Goal: Book appointment/travel/reservation

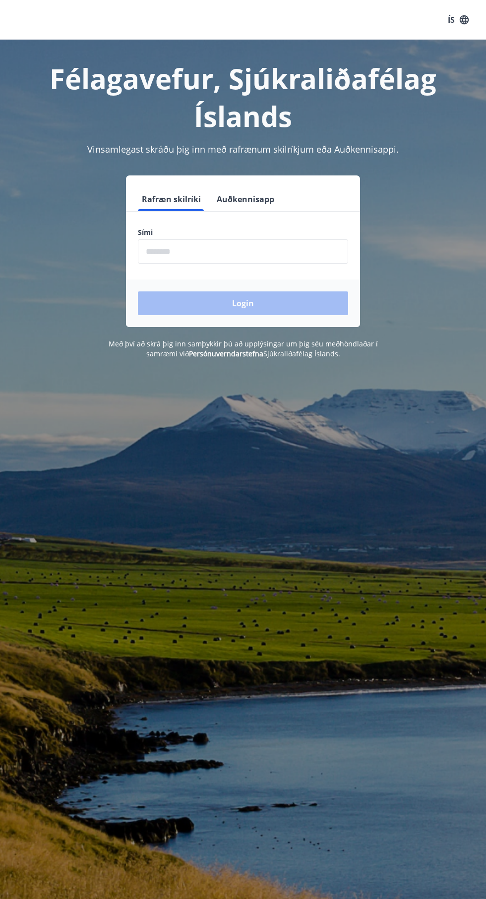
click at [299, 304] on div "Login" at bounding box center [243, 304] width 234 height 48
click at [308, 314] on div "Login" at bounding box center [243, 304] width 234 height 48
click at [302, 318] on div "Login" at bounding box center [243, 304] width 234 height 48
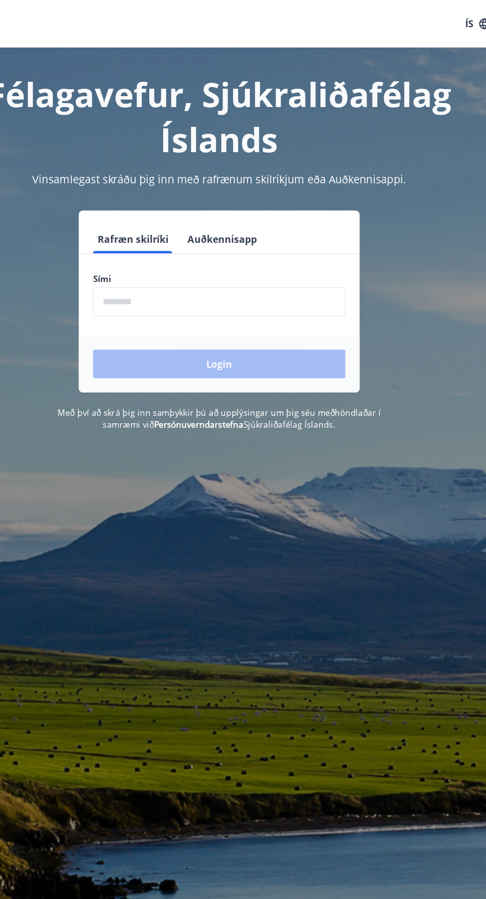
click at [272, 276] on form "Rafræn skilríki Auðkennisapp Sími ​ Login" at bounding box center [243, 257] width 234 height 140
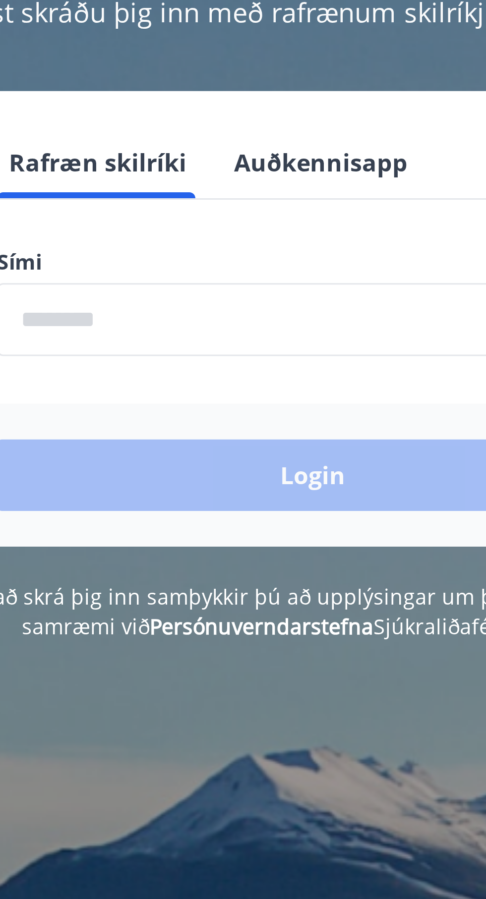
click at [255, 304] on div "Login" at bounding box center [243, 304] width 234 height 48
click at [256, 308] on div "Login" at bounding box center [243, 304] width 234 height 48
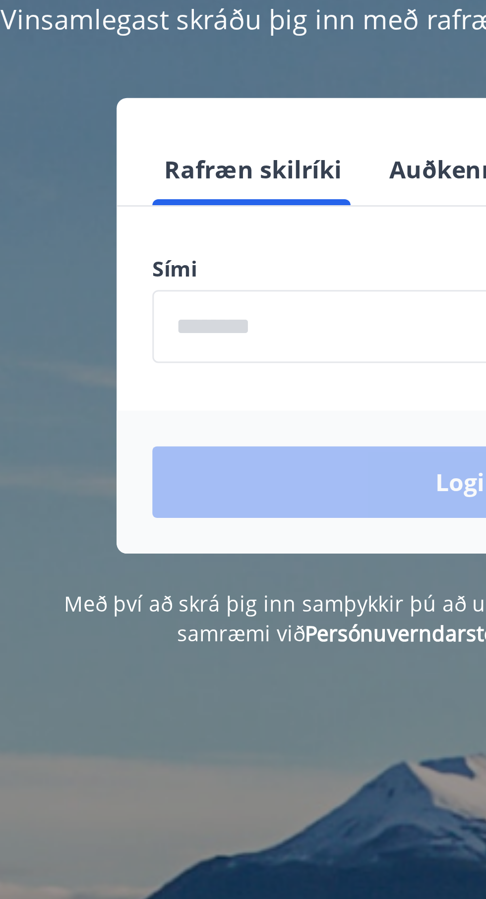
click at [153, 254] on input "phone" at bounding box center [243, 251] width 210 height 24
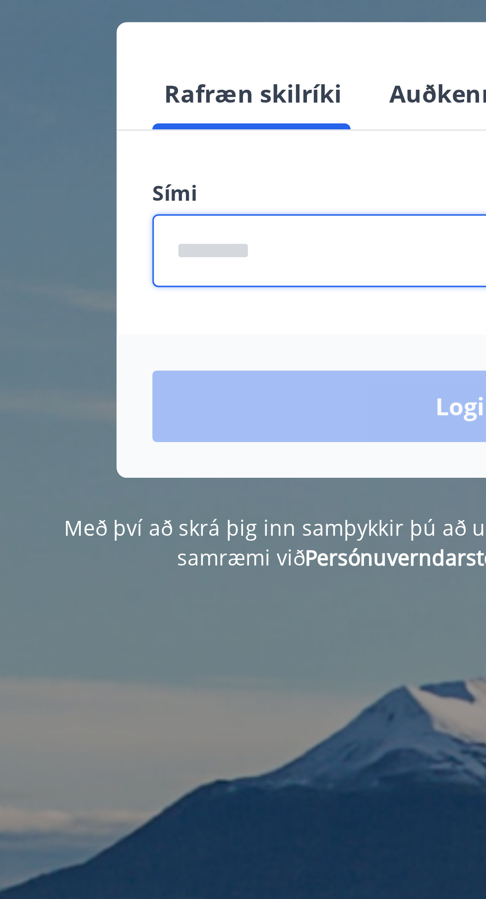
type input "********"
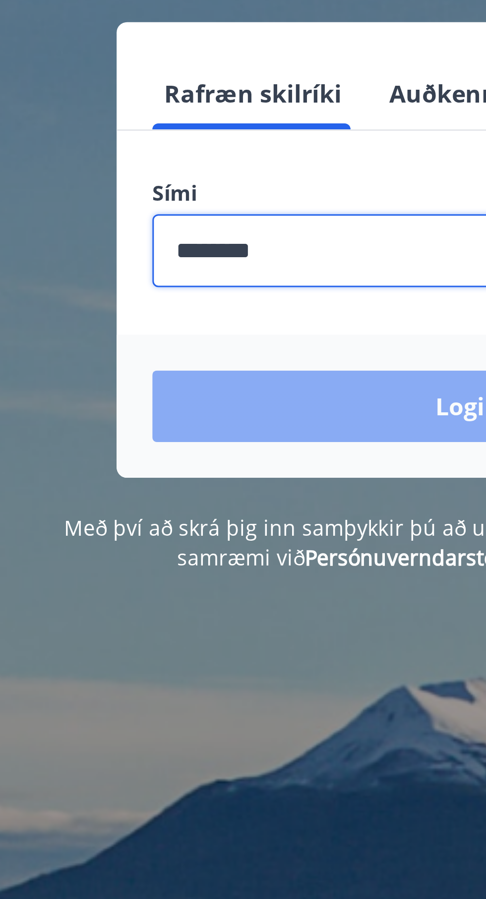
click at [216, 308] on button "Login" at bounding box center [243, 303] width 210 height 24
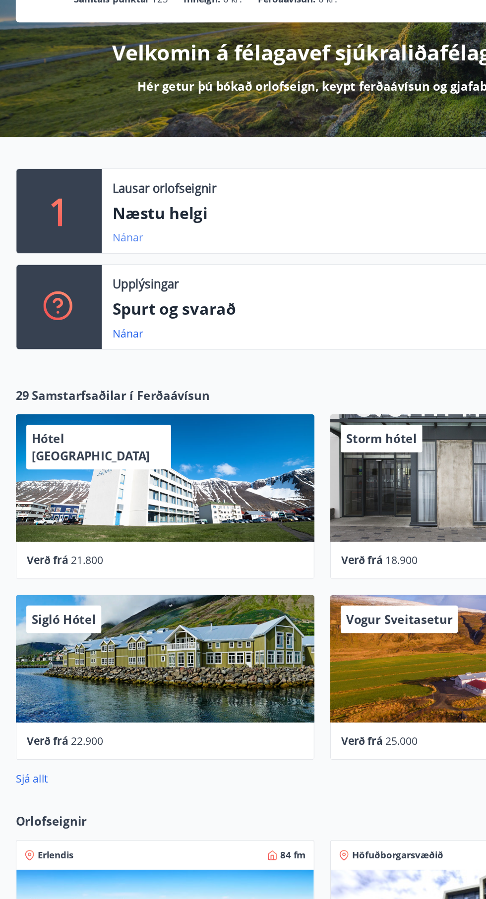
click at [88, 282] on link "Nánar" at bounding box center [96, 285] width 23 height 11
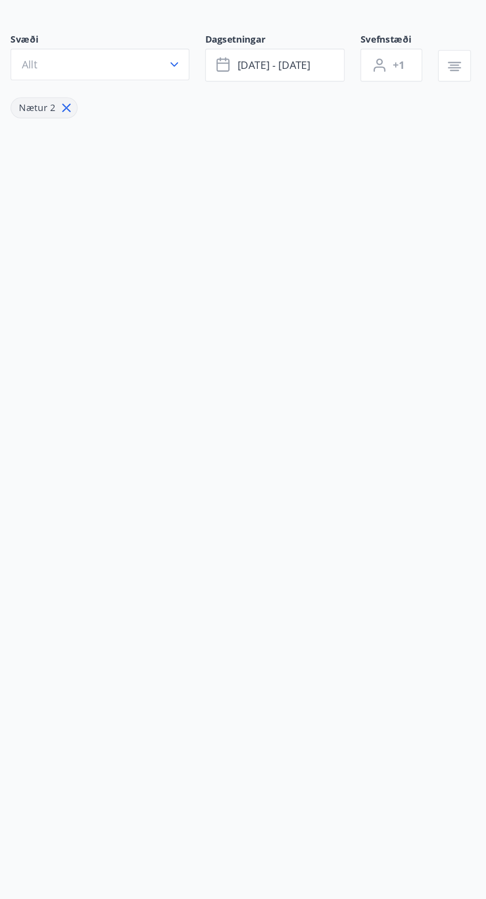
type input "*"
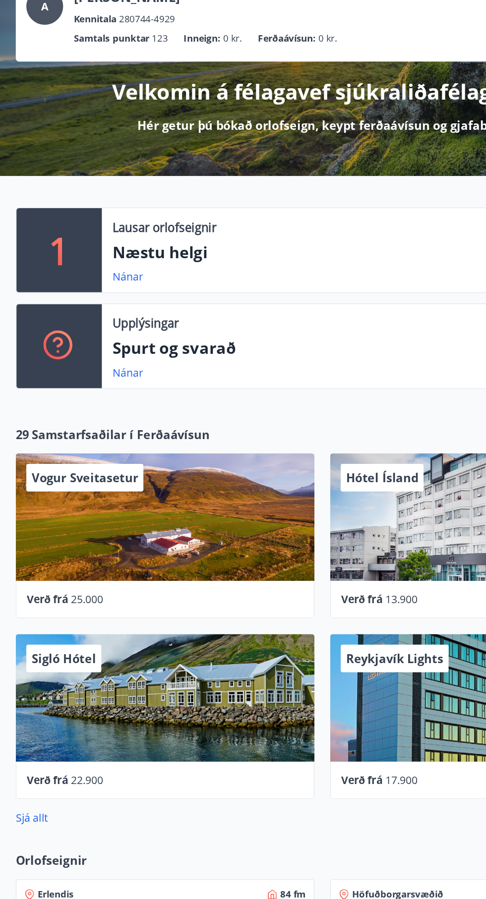
click at [202, 467] on div "Vogur Sveitasetur" at bounding box center [124, 467] width 225 height 96
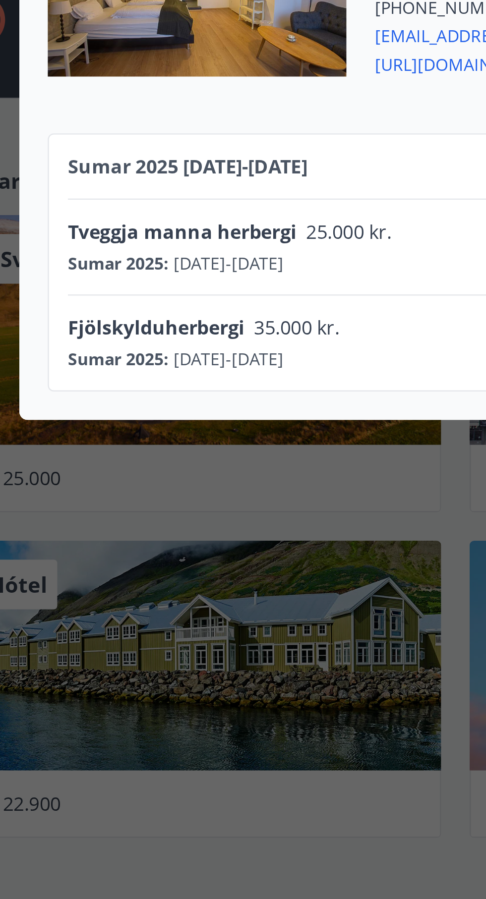
click at [180, 431] on span "25.000 kr." at bounding box center [197, 425] width 42 height 11
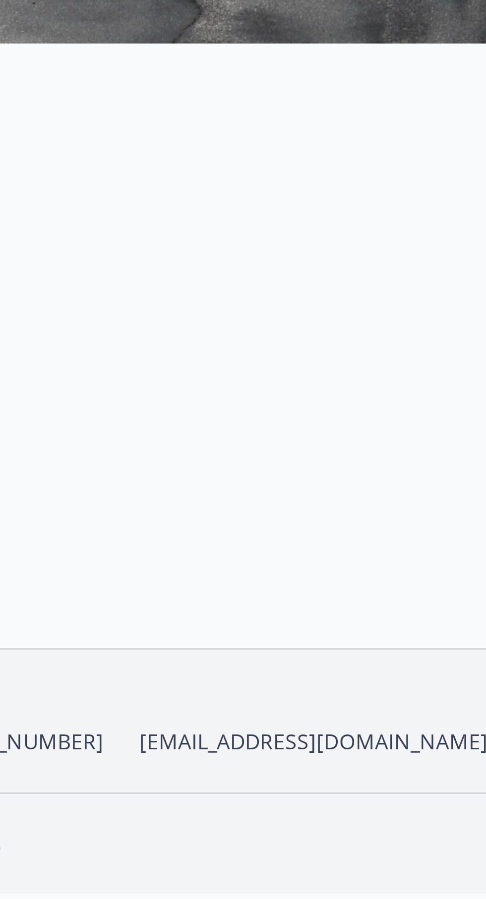
scroll to position [28, 0]
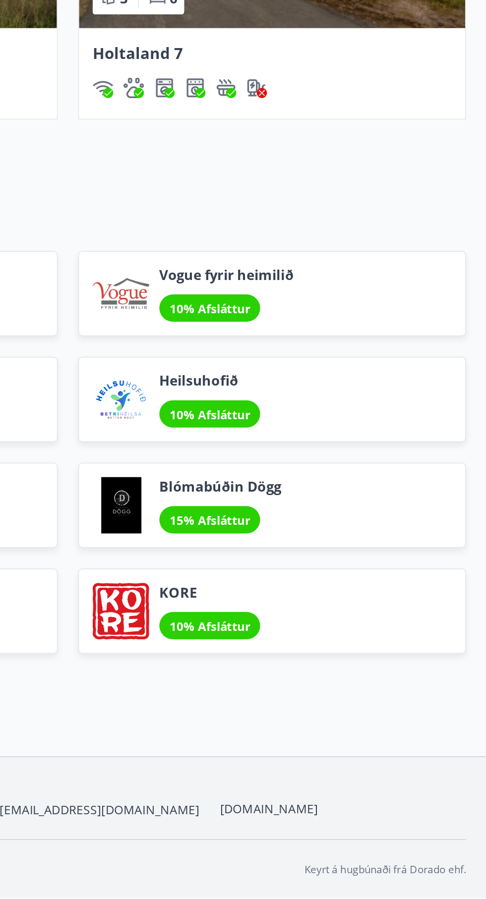
scroll to position [648, 0]
